Goal: Information Seeking & Learning: Learn about a topic

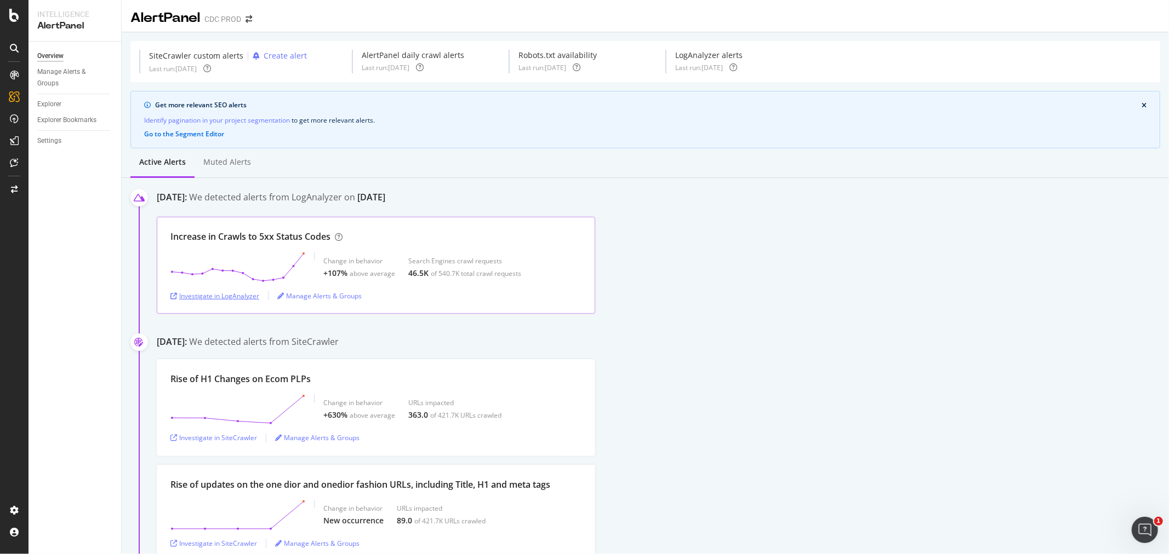
click at [236, 296] on div "Investigate in LogAnalyzer" at bounding box center [214, 295] width 89 height 9
click at [326, 297] on div "Manage Alerts & Groups" at bounding box center [319, 295] width 84 height 9
click at [239, 300] on div "Investigate in LogAnalyzer" at bounding box center [214, 295] width 89 height 9
click at [223, 298] on div "Investigate in LogAnalyzer" at bounding box center [214, 295] width 89 height 9
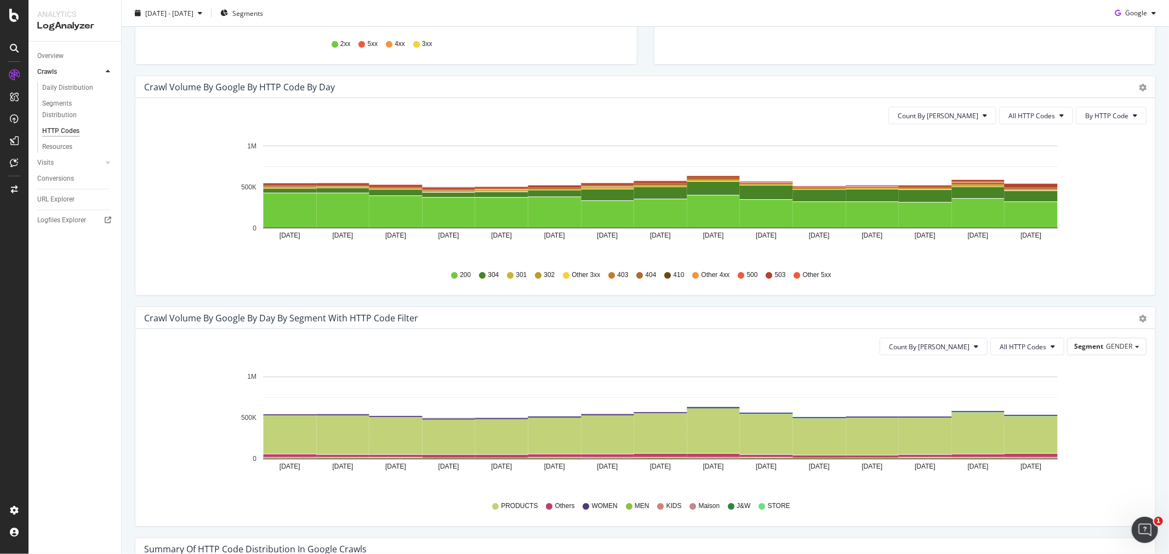
scroll to position [304, 0]
click at [1112, 122] on button "By HTTP Code" at bounding box center [1111, 115] width 71 height 18
click at [1019, 118] on span "All HTTP Codes" at bounding box center [1031, 115] width 47 height 9
click at [1029, 236] on span "5xx family" at bounding box center [1028, 238] width 55 height 10
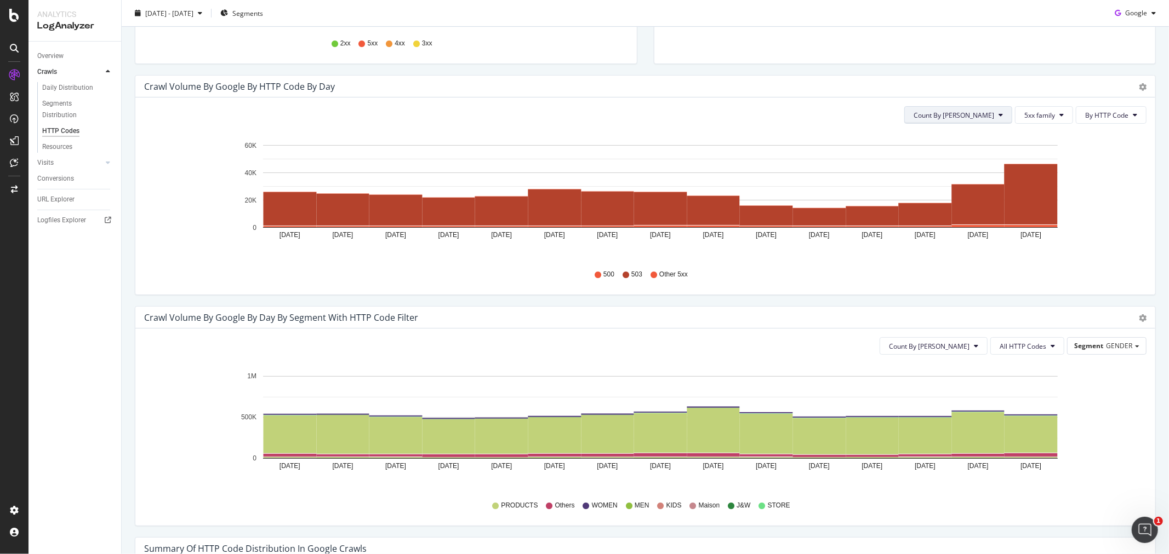
click at [998, 112] on icon at bounding box center [1000, 115] width 4 height 7
click at [1094, 158] on icon "Sep 26 2025 Sep 27 2025 Sep 28 2025 Sep 29 2025 Sep 30 2025 Oct 01 2025 Oct 02 …" at bounding box center [640, 196] width 993 height 127
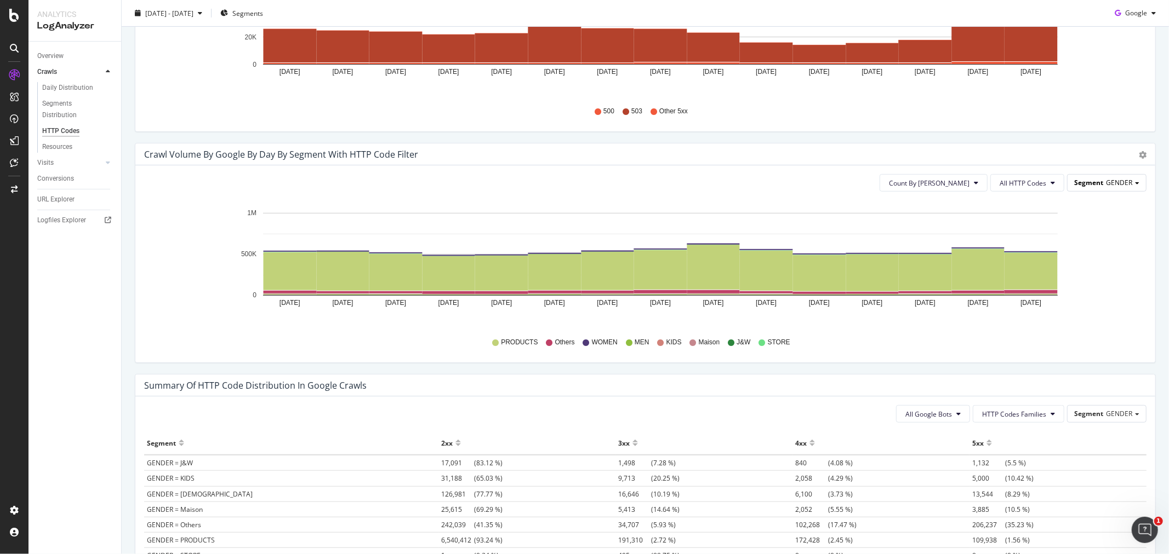
scroll to position [487, 0]
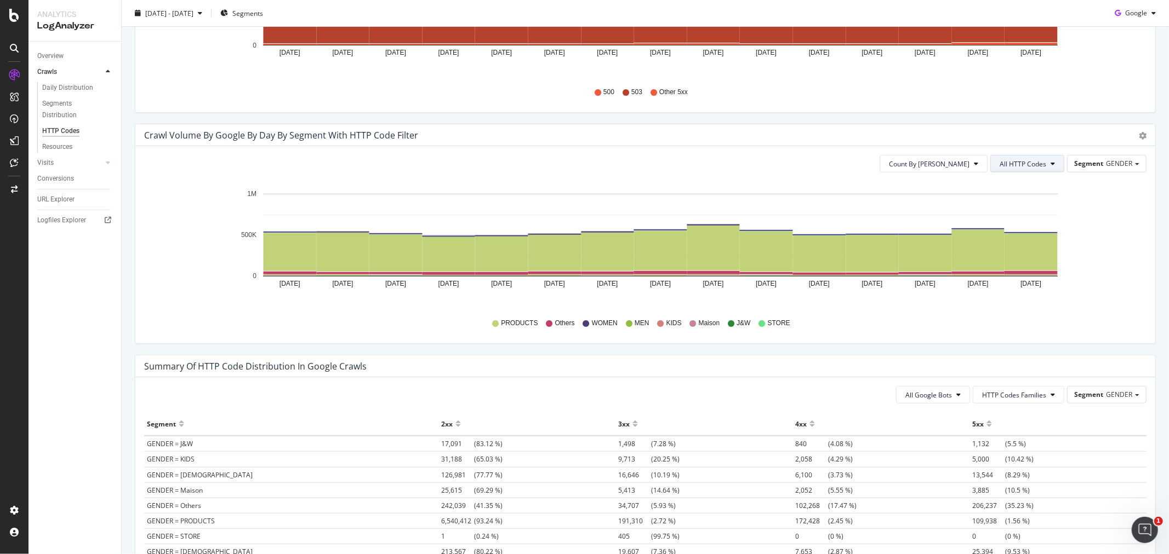
click at [1025, 163] on span "All HTTP Codes" at bounding box center [1022, 163] width 47 height 9
click at [1022, 282] on span "5xx family" at bounding box center [1019, 287] width 55 height 10
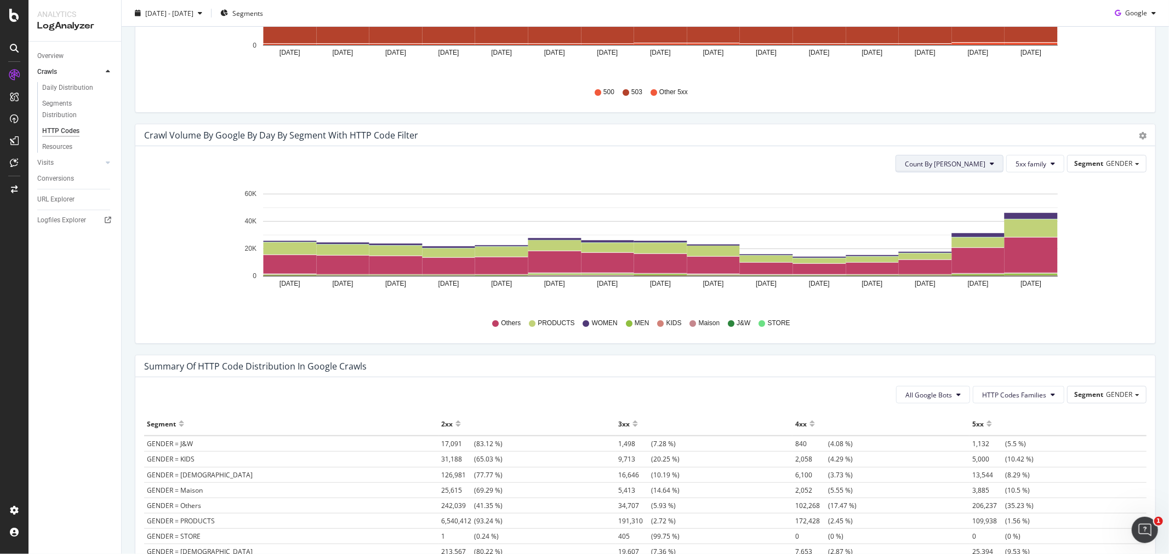
click at [960, 166] on span "Count By [PERSON_NAME]" at bounding box center [945, 163] width 81 height 9
click at [1114, 192] on icon "Sep 26 2025 Sep 27 2025 Sep 28 2025 Sep 29 2025 Sep 30 2025 Oct 01 2025 Oct 02 …" at bounding box center [640, 244] width 993 height 127
click at [1108, 154] on div "Count By Day 5xx family Segment GENDER Hold CTRL while clicking to filter the r…" at bounding box center [645, 244] width 1020 height 197
click at [1116, 163] on span "GENDER" at bounding box center [1119, 163] width 26 height 9
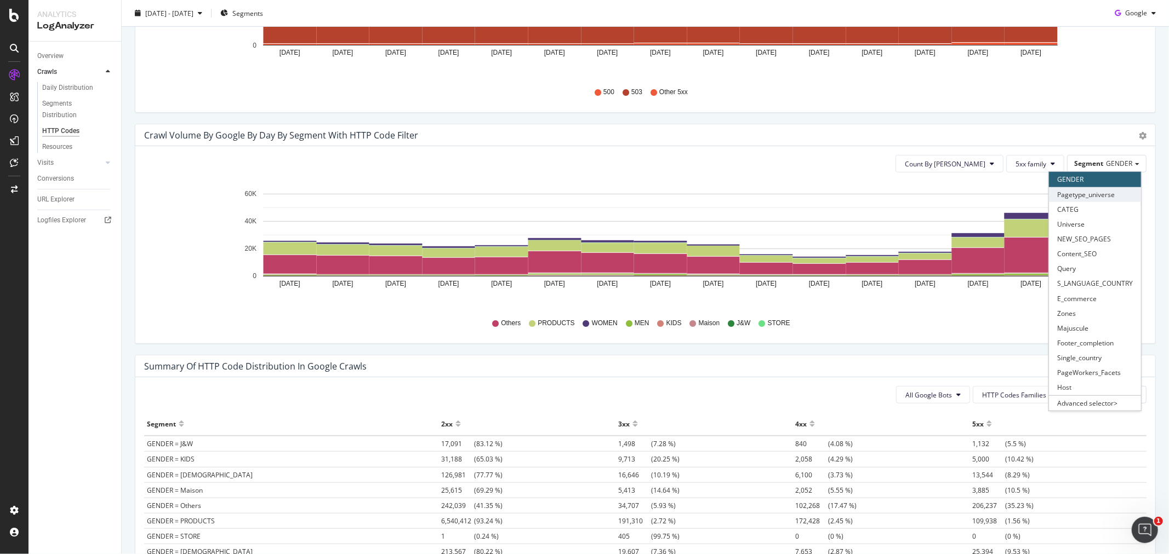
click at [1091, 194] on div "Pagetype_universe" at bounding box center [1095, 194] width 92 height 15
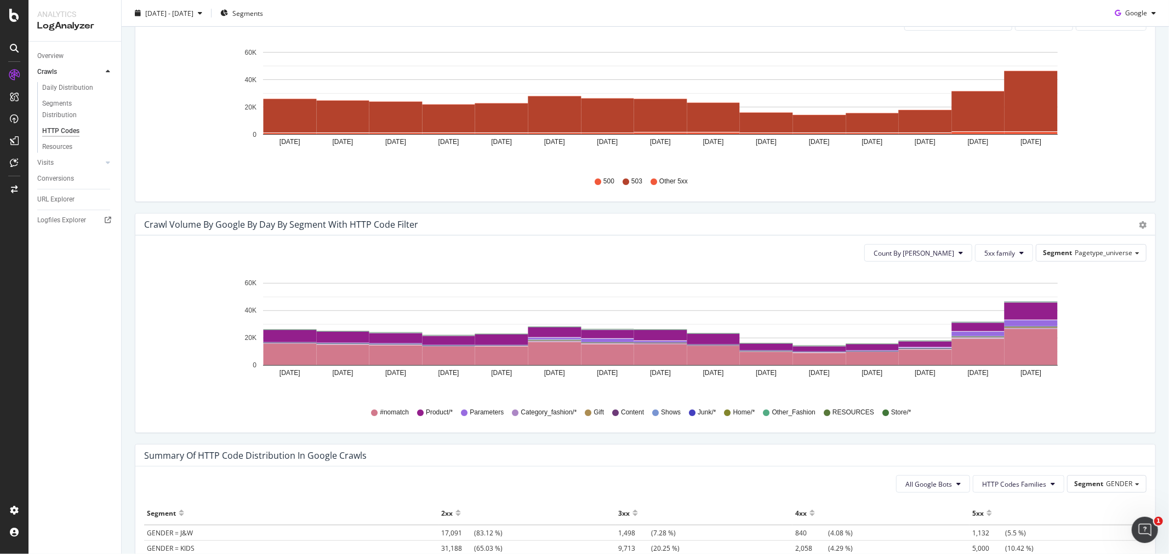
scroll to position [396, 0]
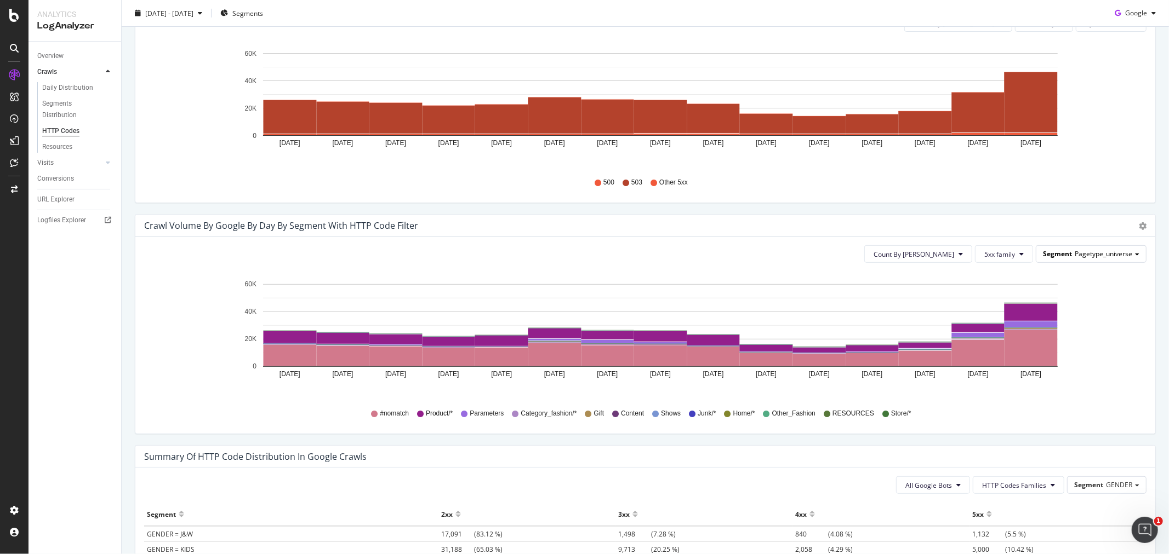
click at [1074, 251] on span "Pagetype_universe" at bounding box center [1103, 253] width 58 height 9
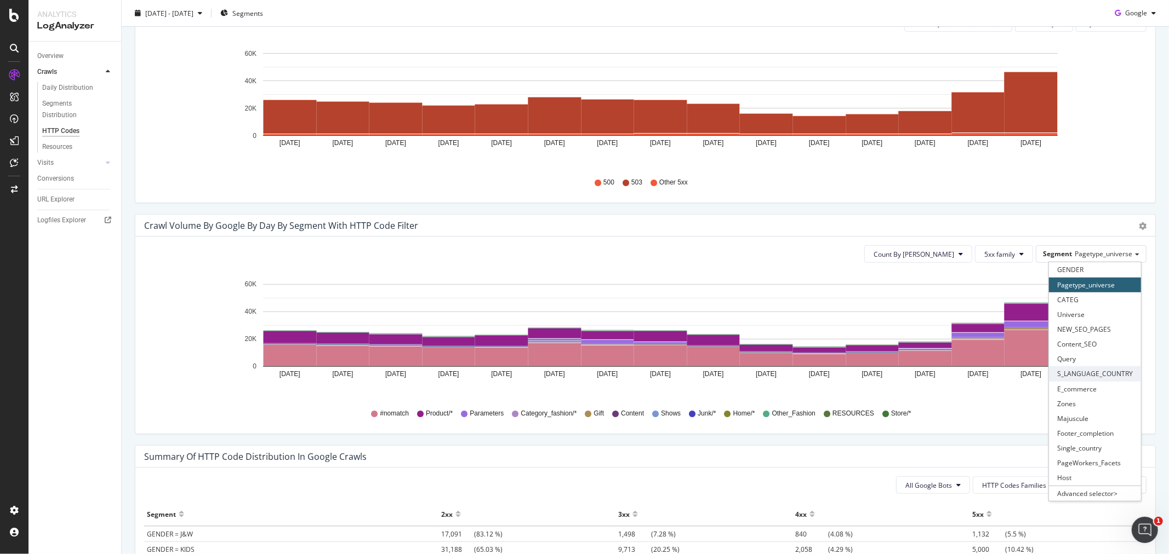
click at [1089, 373] on div "S_LANGUAGE_COUNTRY" at bounding box center [1095, 374] width 92 height 15
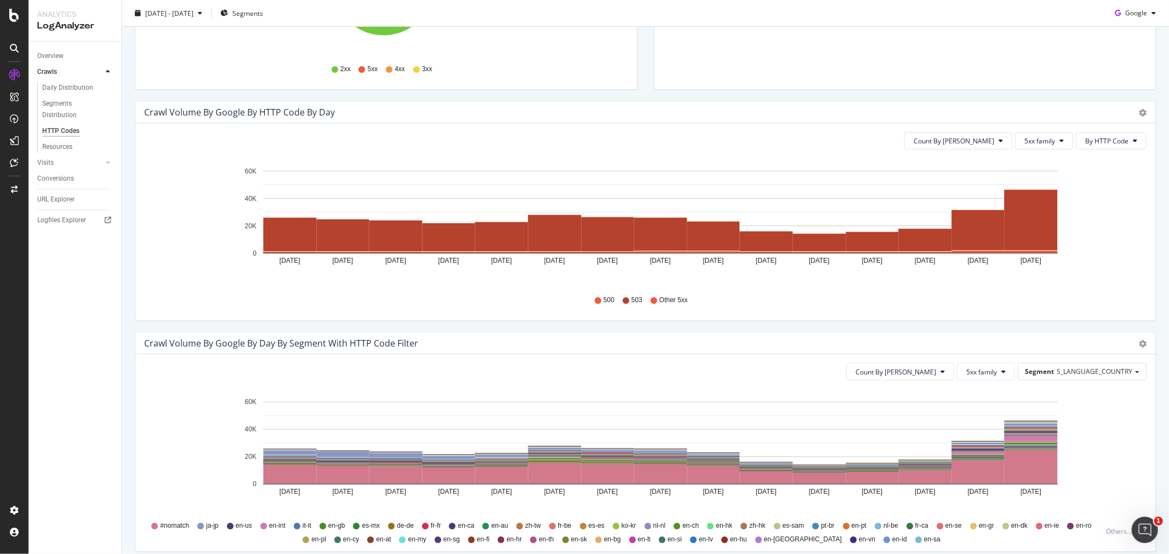
scroll to position [335, 0]
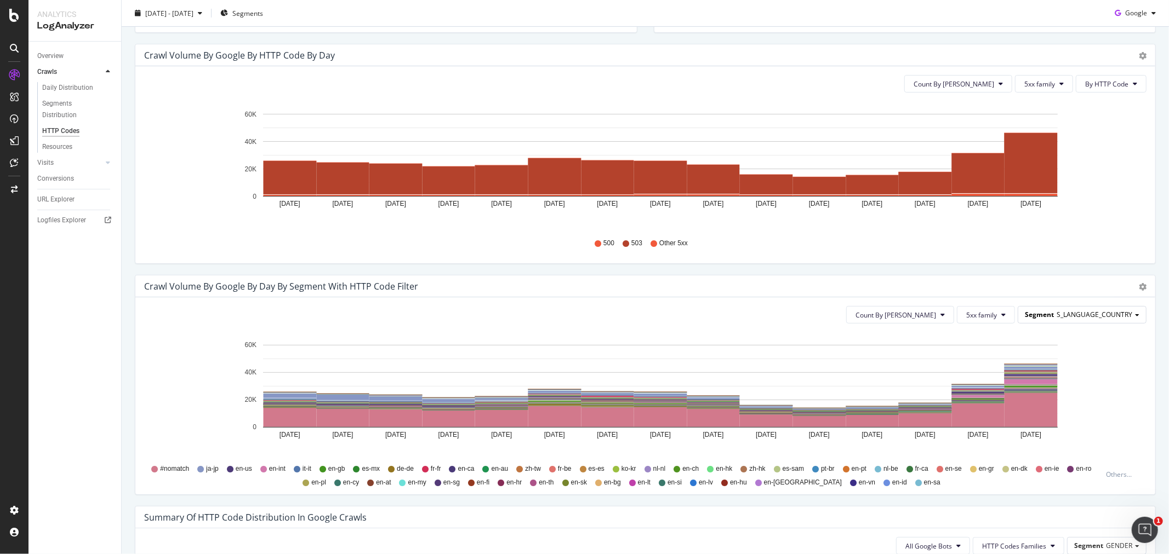
click at [1089, 322] on div "Segment S_LANGUAGE_COUNTRY" at bounding box center [1082, 315] width 128 height 16
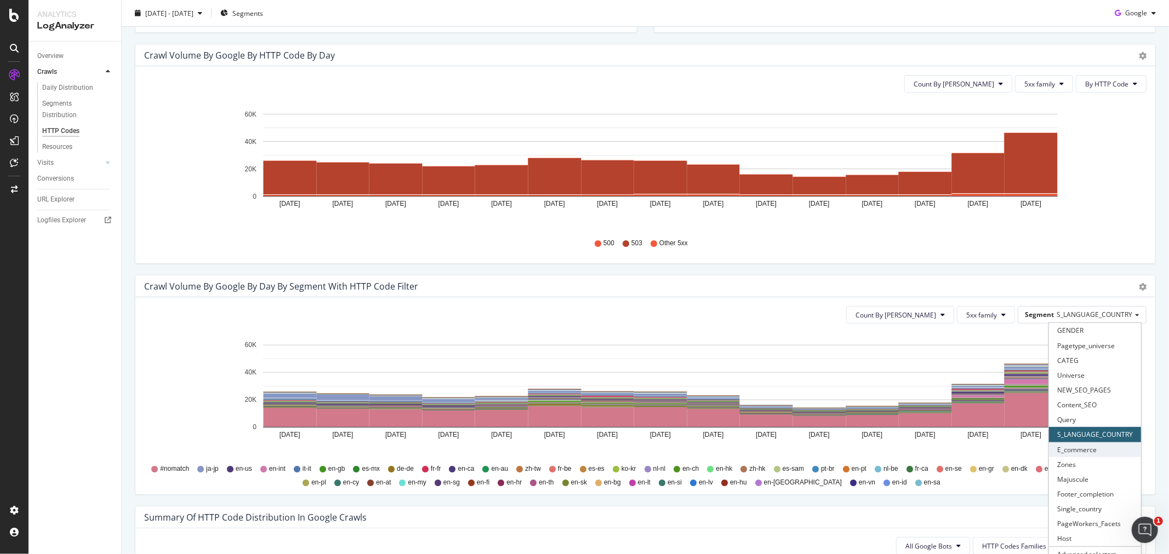
click at [1080, 450] on div "E_commerce" at bounding box center [1095, 450] width 92 height 15
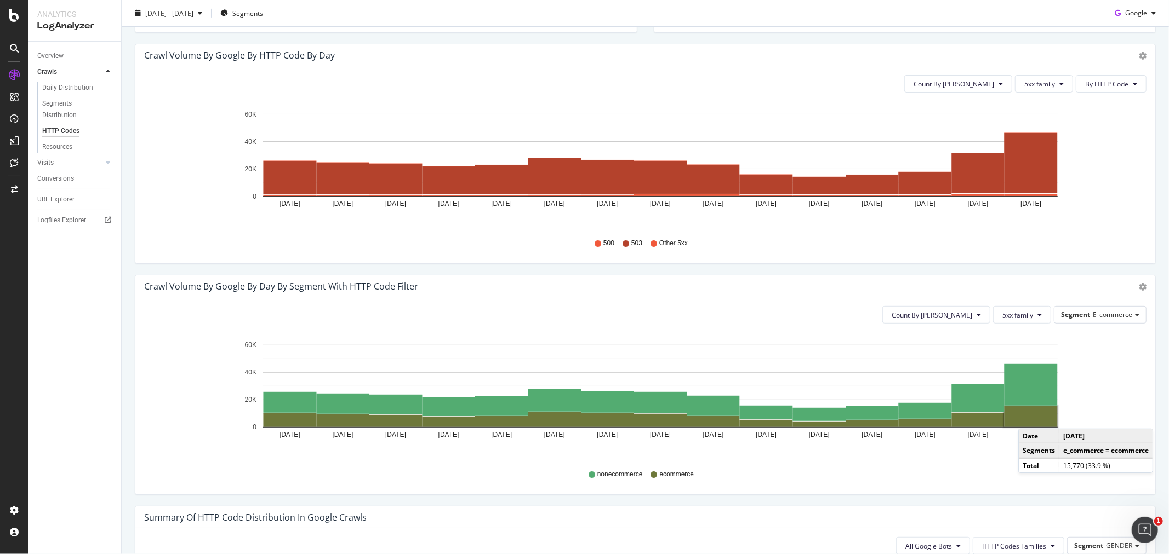
click at [1029, 419] on rect "A chart." at bounding box center [1030, 417] width 53 height 21
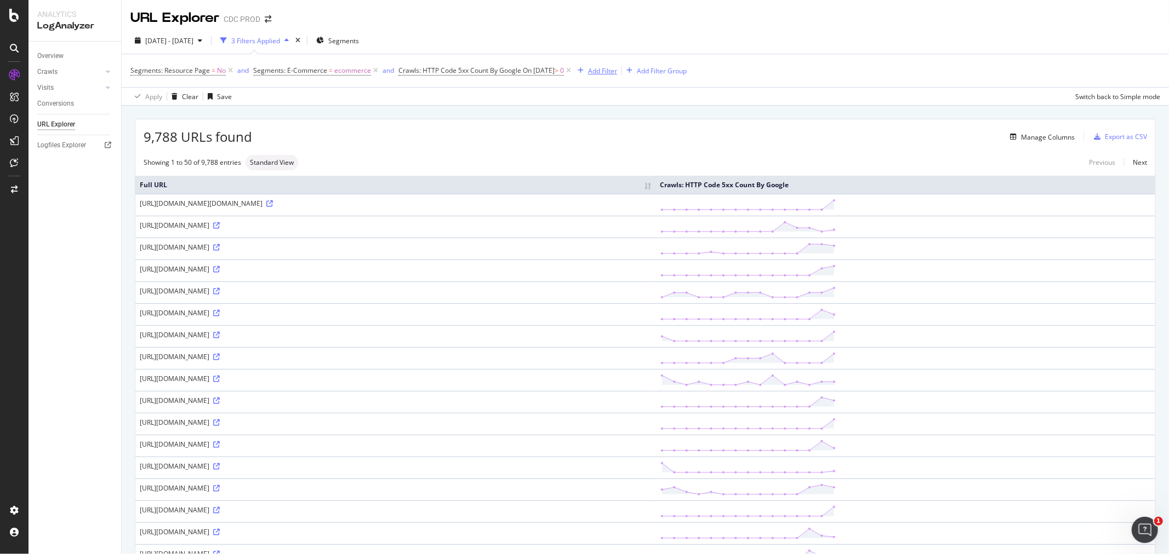
drag, startPoint x: 597, startPoint y: 70, endPoint x: 582, endPoint y: 127, distance: 59.0
click at [588, 69] on div "button" at bounding box center [580, 70] width 15 height 7
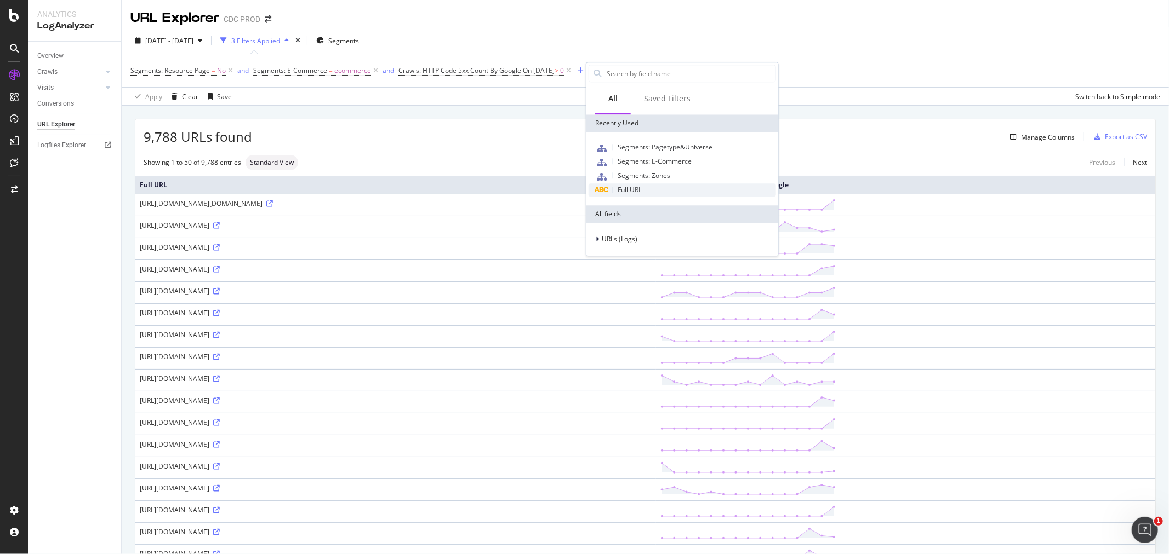
click at [671, 190] on div "Full URL" at bounding box center [681, 190] width 187 height 13
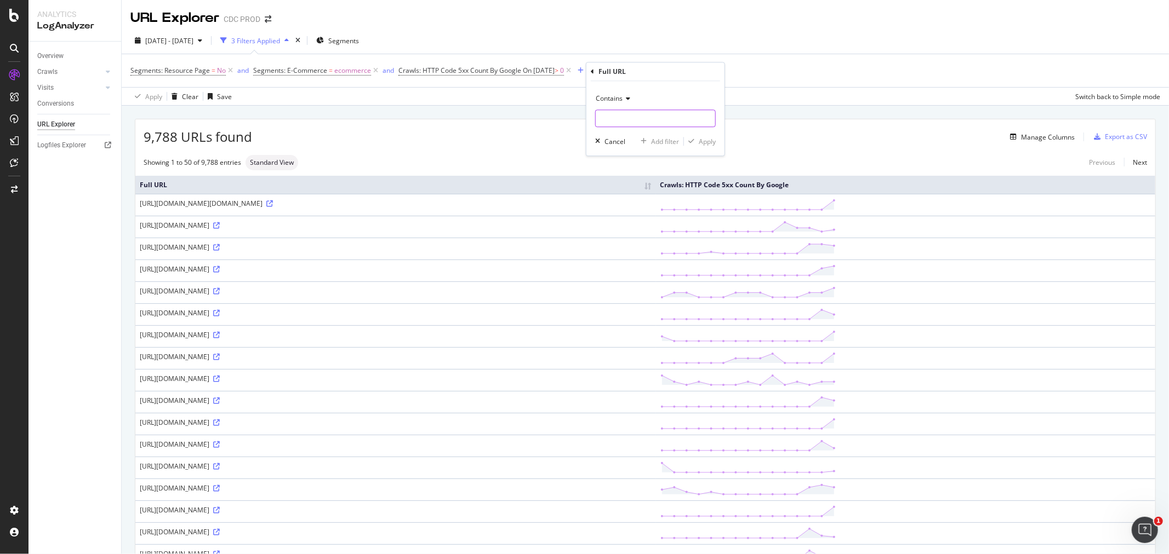
click at [620, 119] on input "text" at bounding box center [655, 119] width 119 height 18
type input "fashion/"
click at [691, 142] on icon "button" at bounding box center [691, 141] width 6 height 7
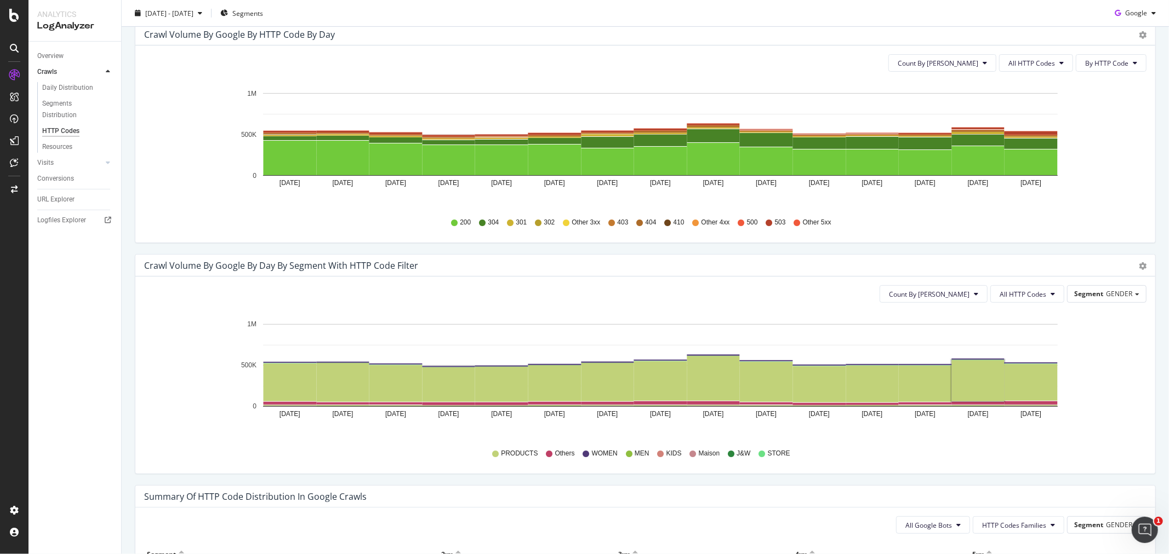
scroll to position [365, 0]
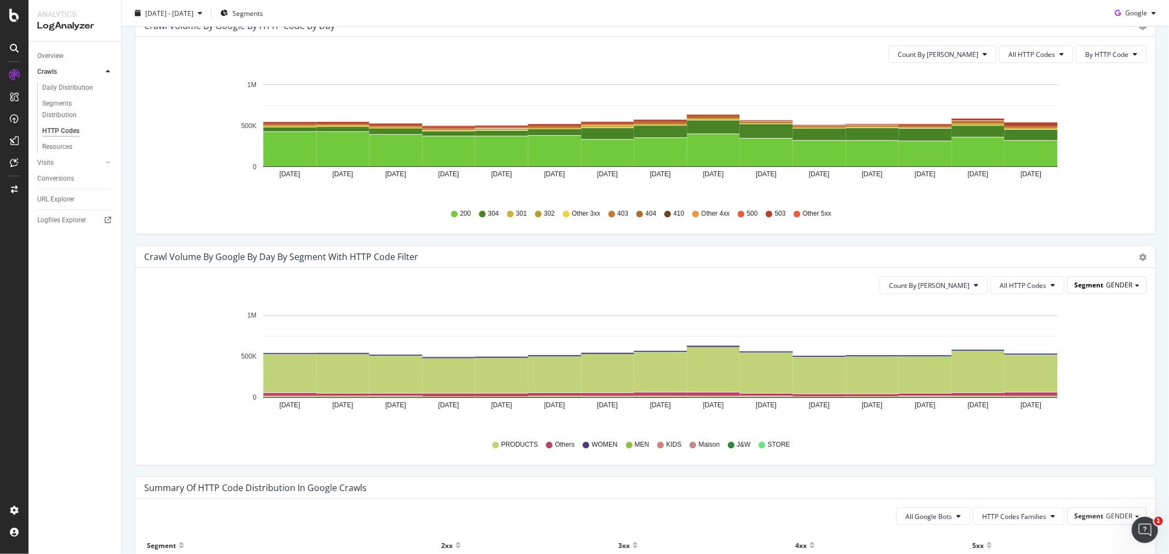
click at [1080, 289] on span "Segment" at bounding box center [1088, 285] width 29 height 9
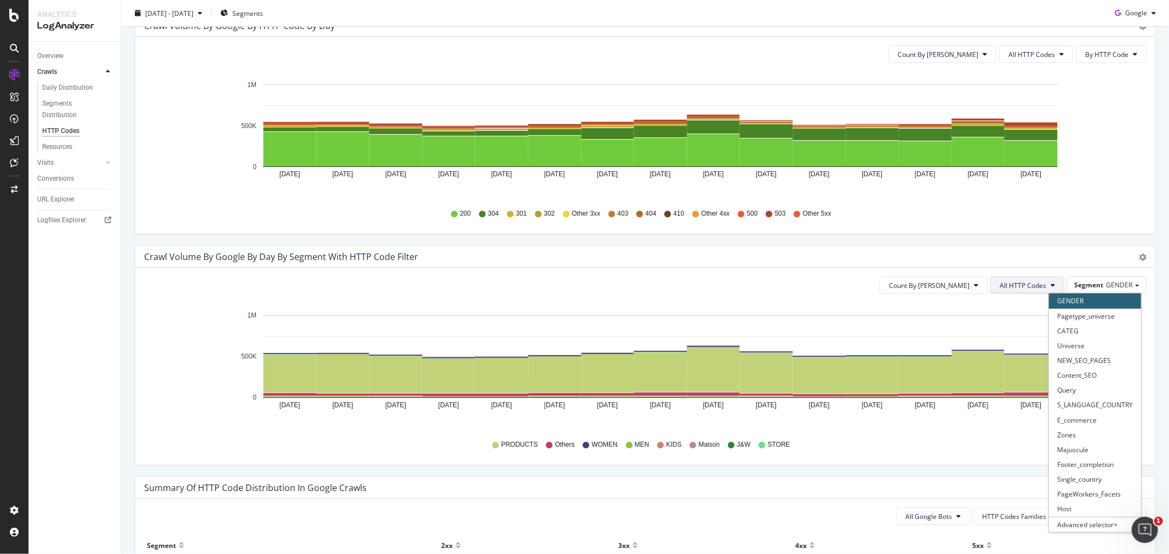
click at [1011, 284] on span "All HTTP Codes" at bounding box center [1022, 285] width 47 height 9
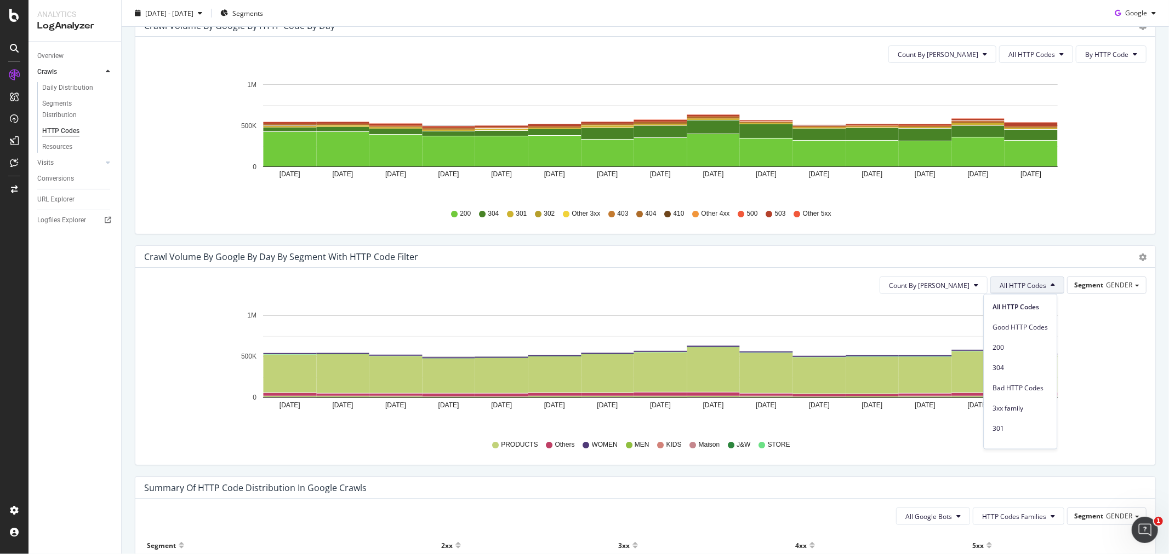
scroll to position [478, 0]
click at [1004, 351] on span "5xx family" at bounding box center [1019, 356] width 55 height 10
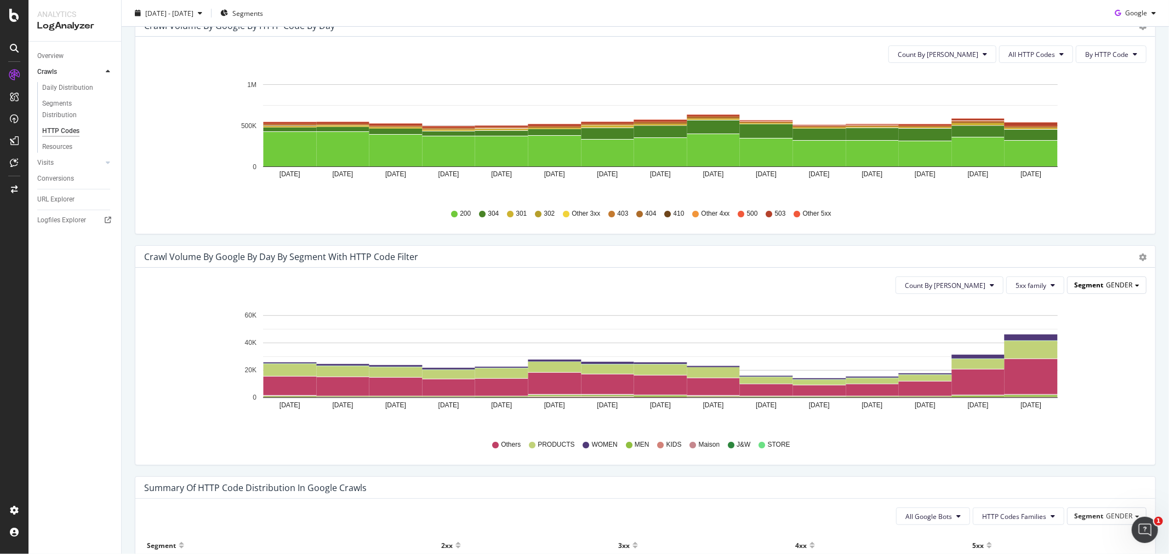
click at [1110, 280] on div "Segment GENDER" at bounding box center [1106, 285] width 78 height 16
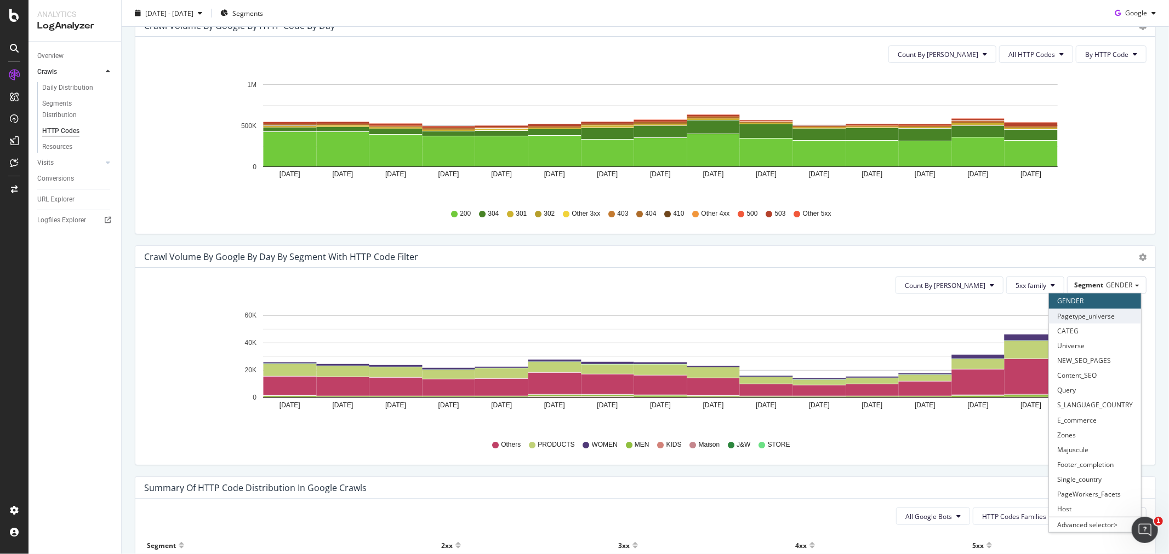
click at [1082, 317] on div "Pagetype_universe" at bounding box center [1095, 316] width 92 height 15
